Goal: Information Seeking & Learning: Check status

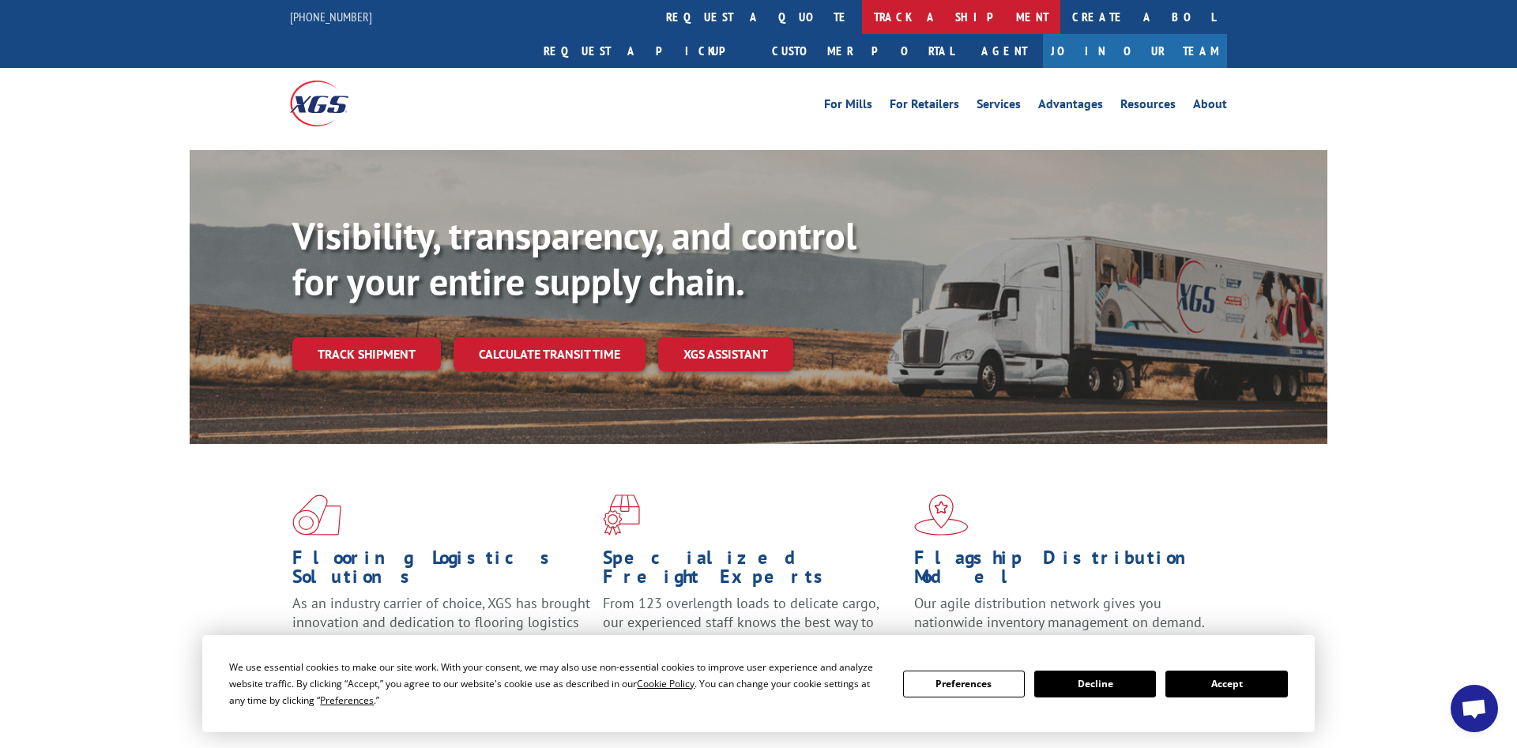
click at [862, 18] on link "track a shipment" at bounding box center [961, 17] width 198 height 34
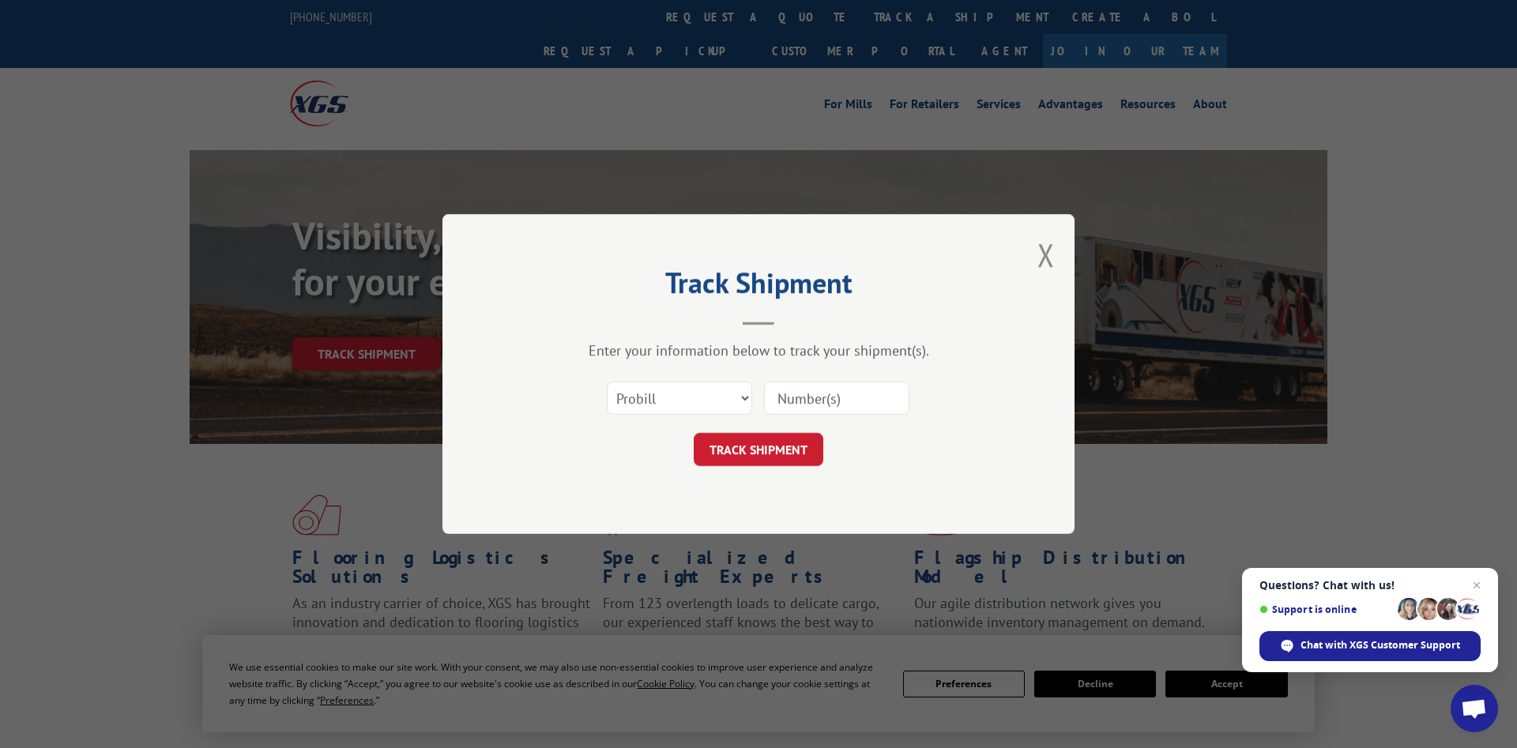
click at [816, 395] on input at bounding box center [836, 398] width 145 height 33
click at [607, 382] on select "Select category... Probill BOL PO" at bounding box center [679, 398] width 145 height 33
click option "Probill" at bounding box center [0, 0] width 0 height 0
click at [784, 411] on input at bounding box center [836, 398] width 145 height 33
type input "004246250"
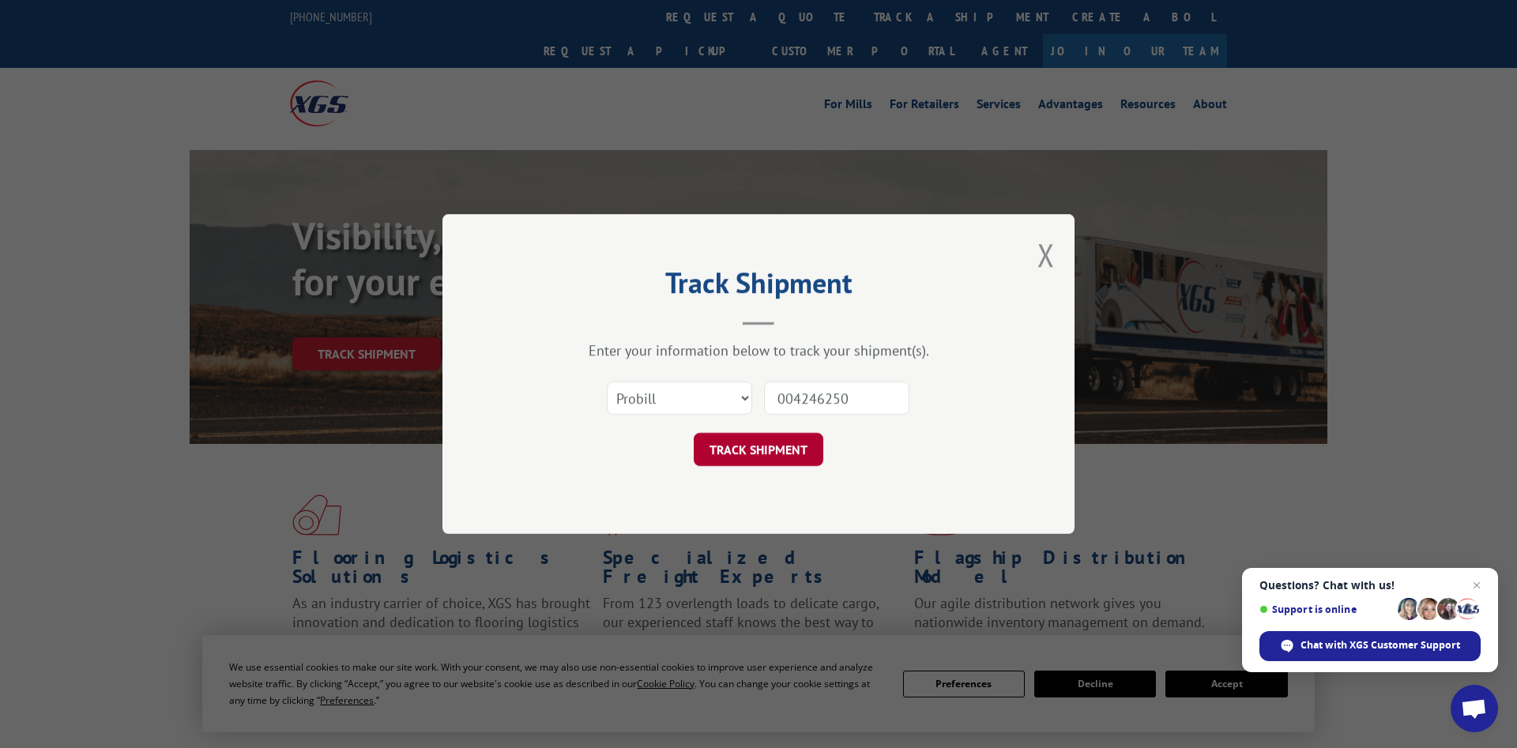
click at [766, 443] on button "TRACK SHIPMENT" at bounding box center [759, 449] width 130 height 33
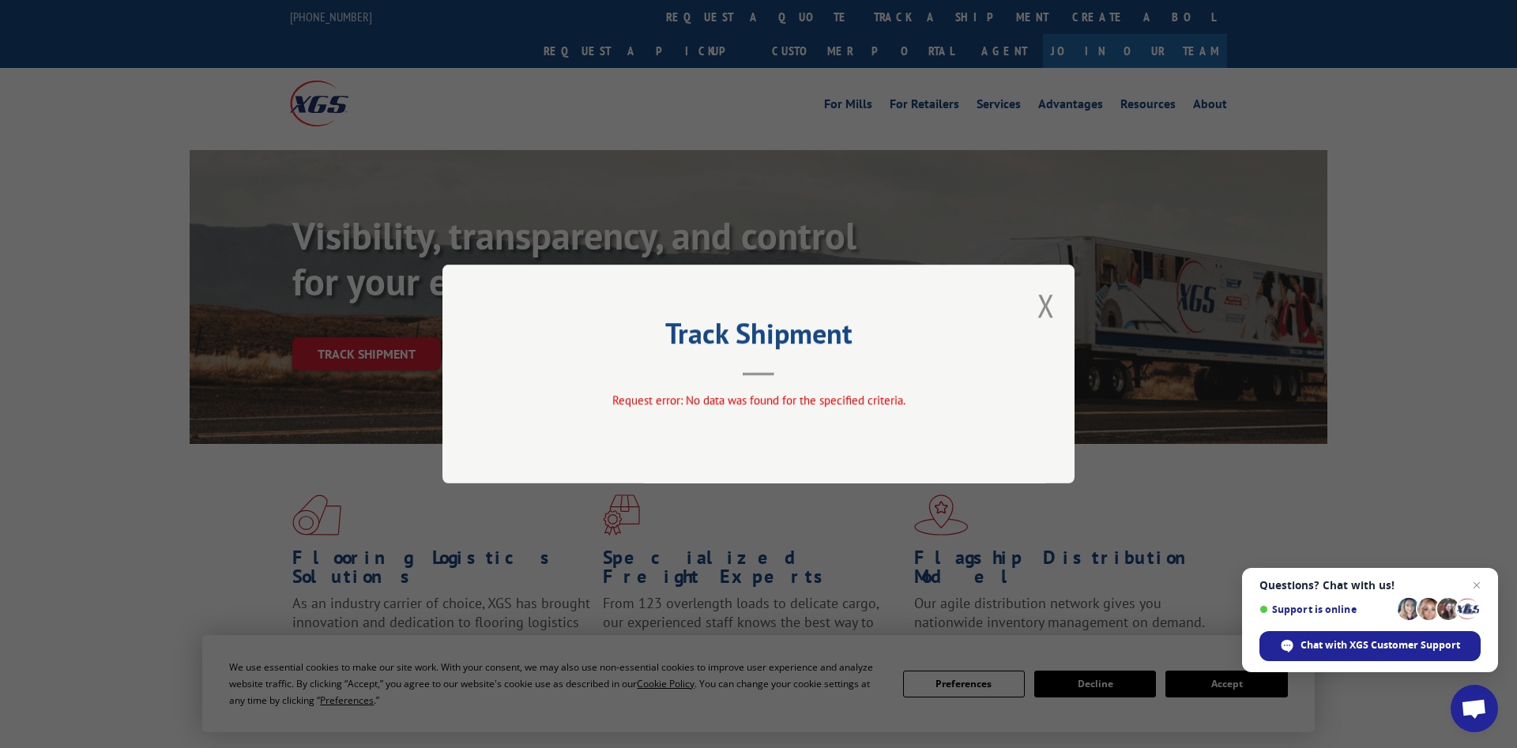
click at [1037, 303] on div "Track Shipment Request error: No data was found for the specified criteria." at bounding box center [758, 374] width 632 height 219
click at [1044, 303] on button "Close modal" at bounding box center [1045, 305] width 17 height 42
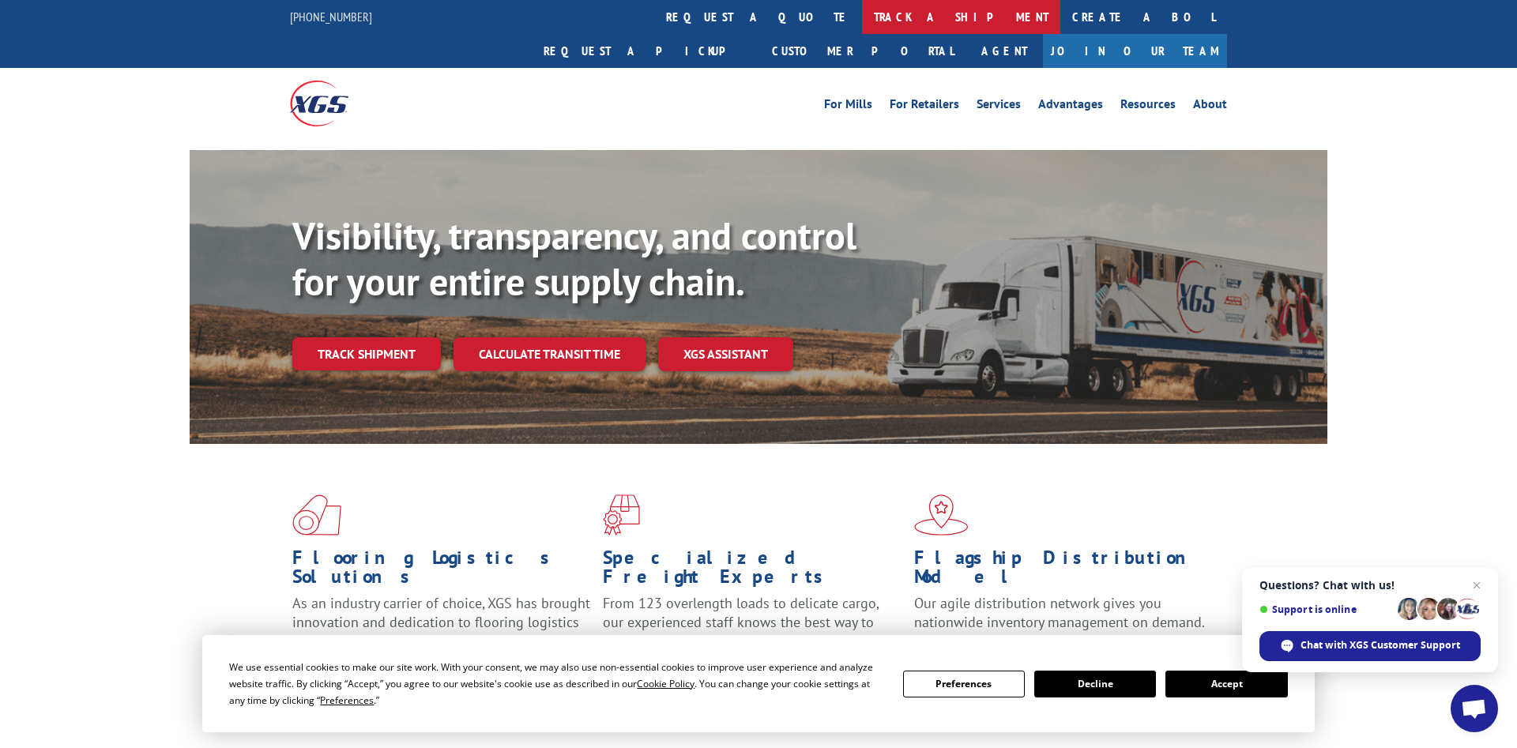
click at [862, 8] on link "track a shipment" at bounding box center [961, 17] width 198 height 34
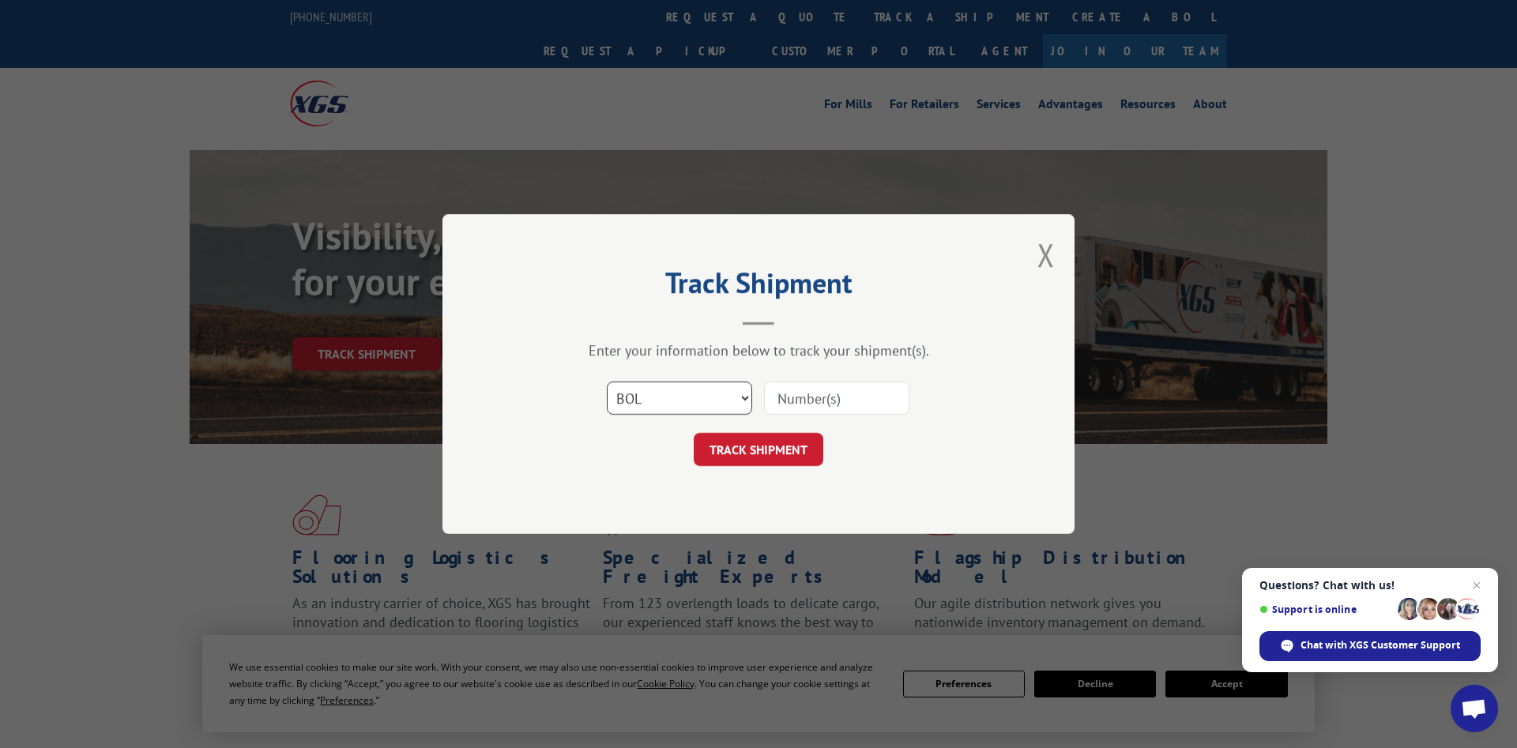
click option "BOL" at bounding box center [0, 0] width 0 height 0
click at [813, 393] on input at bounding box center [836, 398] width 145 height 33
click at [607, 382] on select "Select category... Probill BOL PO" at bounding box center [679, 398] width 145 height 33
select select "probill"
click option "Probill" at bounding box center [0, 0] width 0 height 0
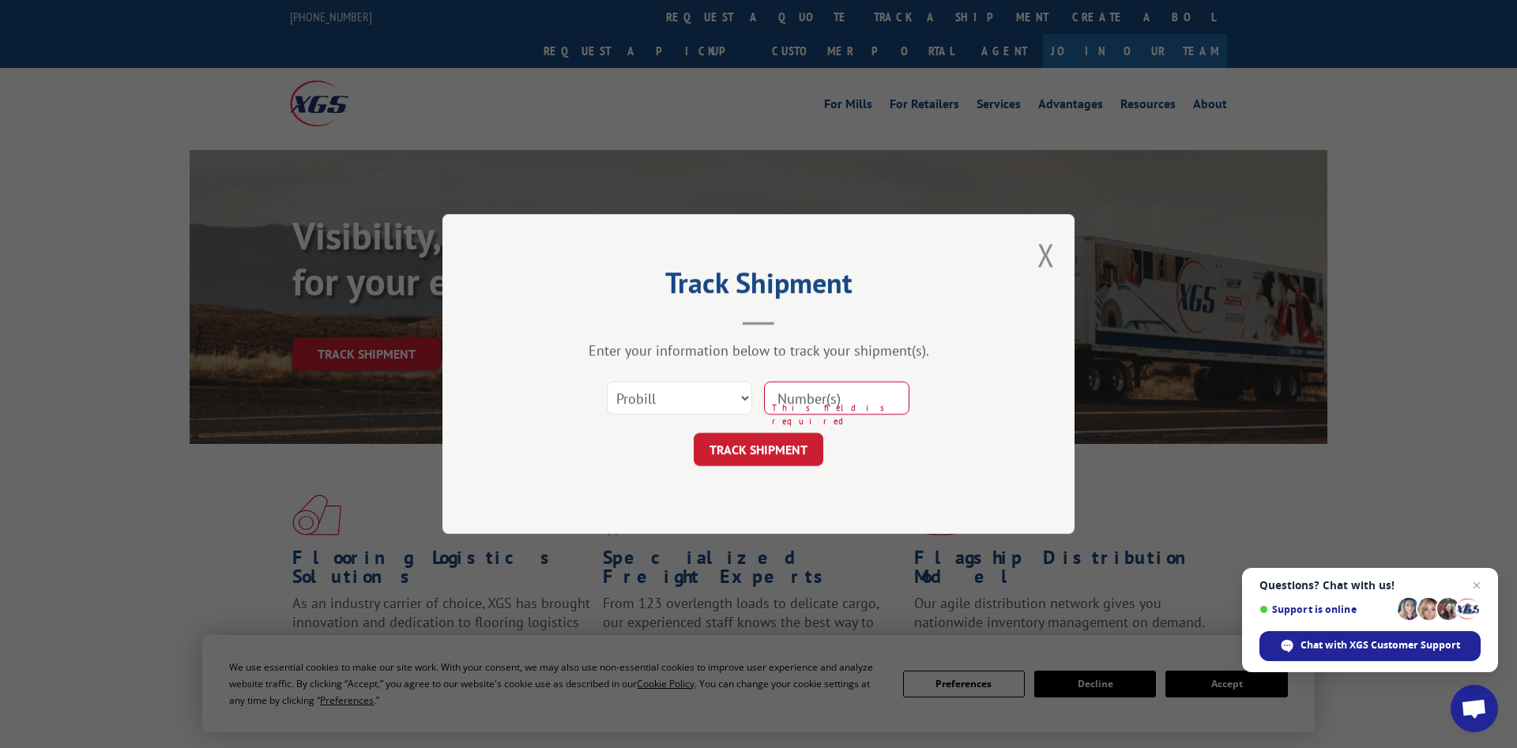
click at [811, 401] on input at bounding box center [836, 398] width 145 height 33
type input "15963288"
click button "TRACK SHIPMENT" at bounding box center [759, 449] width 130 height 33
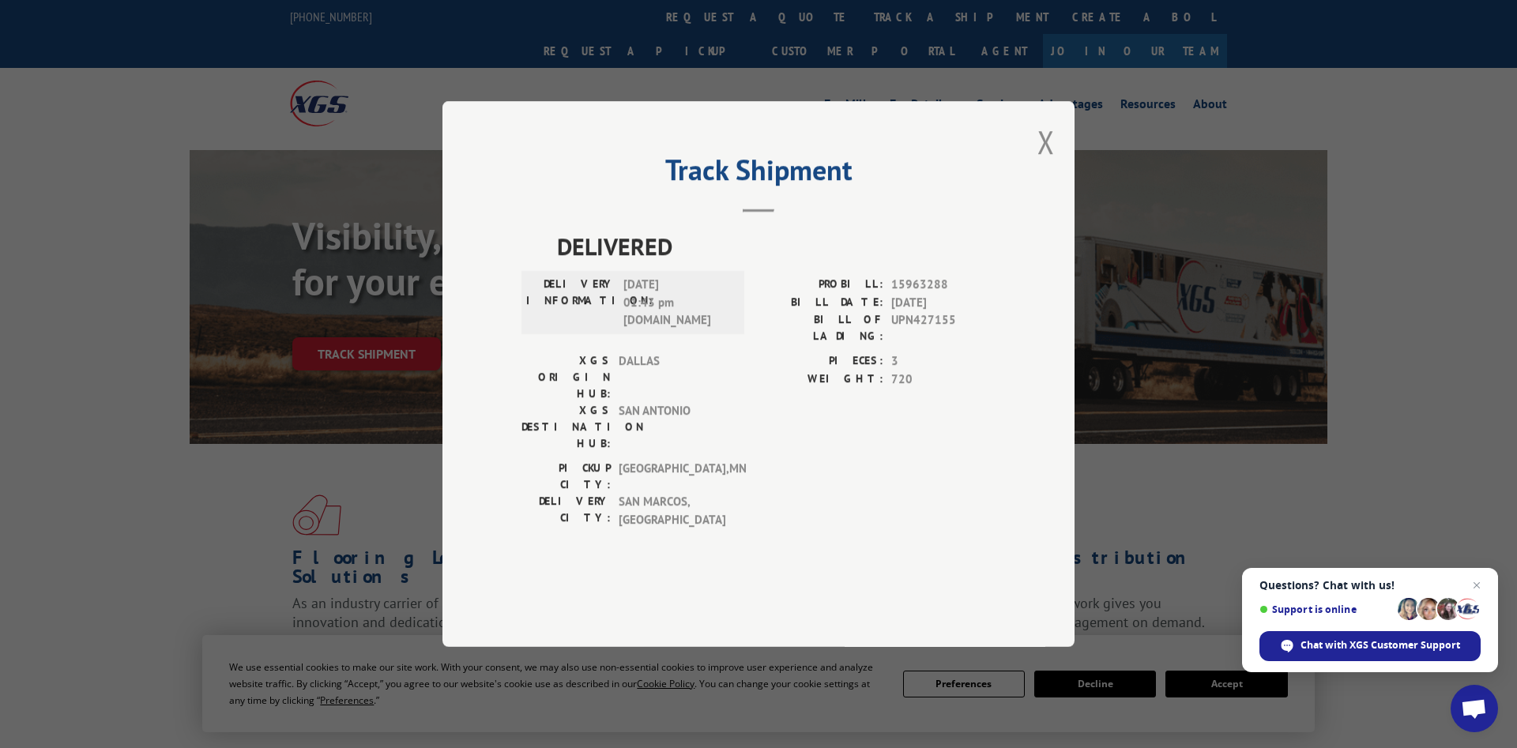
click at [865, 371] on label "PIECES:" at bounding box center [821, 361] width 125 height 18
click at [657, 464] on span "[GEOGRAPHIC_DATA] , [GEOGRAPHIC_DATA]" at bounding box center [672, 476] width 107 height 33
click at [819, 189] on h2 "Track Shipment" at bounding box center [759, 174] width 474 height 30
click at [783, 189] on h2 "Track Shipment" at bounding box center [759, 174] width 474 height 30
click at [1041, 163] on button "Close modal" at bounding box center [1045, 142] width 17 height 42
